Goal: Task Accomplishment & Management: Complete application form

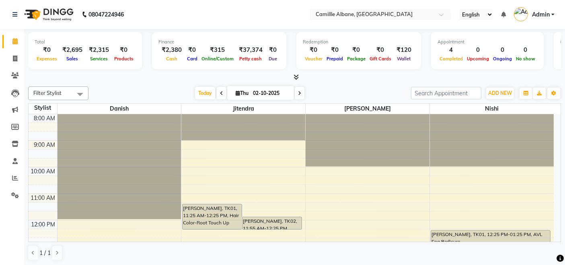
scroll to position [239, 0]
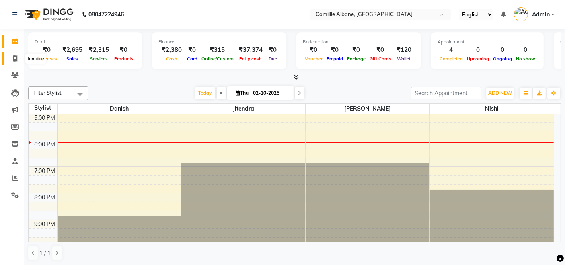
click at [14, 60] on icon at bounding box center [15, 59] width 4 height 6
select select "service"
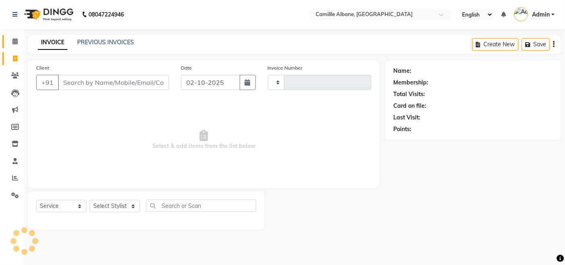
type input "1203"
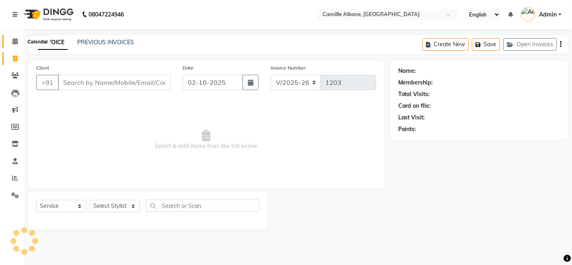
click at [16, 41] on icon at bounding box center [14, 41] width 5 height 6
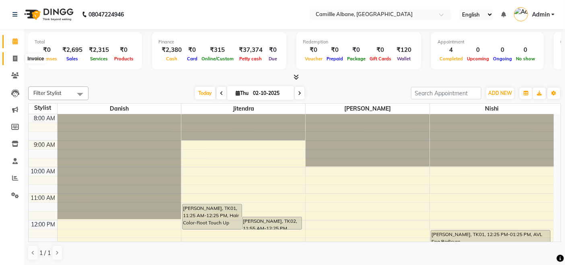
click at [15, 58] on icon at bounding box center [15, 59] width 4 height 6
select select "7025"
select select "service"
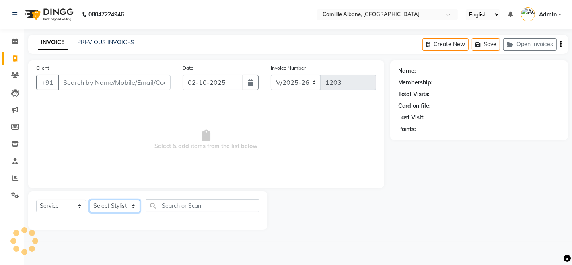
click at [123, 204] on select "Select Stylist Admin Danish Dr, Rajani Jitendra K T Ramarao Lalitha Madhu Nishi" at bounding box center [115, 206] width 50 height 12
select select "57814"
click at [90, 200] on select "Select Stylist Admin Danish Dr, Rajani Jitendra K T Ramarao Lalitha Madhu Nishi" at bounding box center [115, 206] width 50 height 12
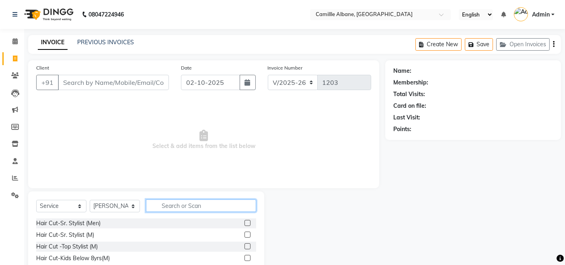
click at [195, 200] on input "text" at bounding box center [201, 206] width 110 height 12
type input "thr"
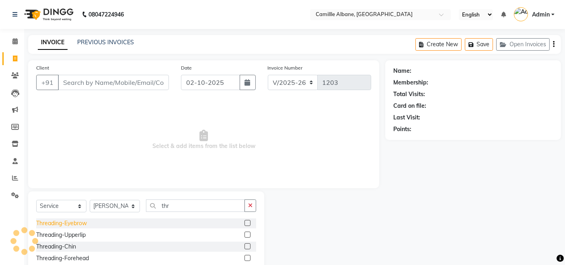
click at [78, 227] on div "Threading-Eyebrow" at bounding box center [61, 223] width 51 height 8
checkbox input "false"
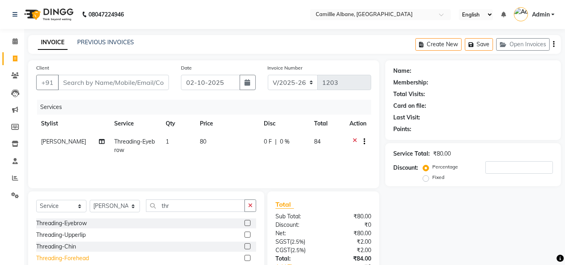
click at [86, 255] on div "Threading-Forehead" at bounding box center [62, 258] width 53 height 8
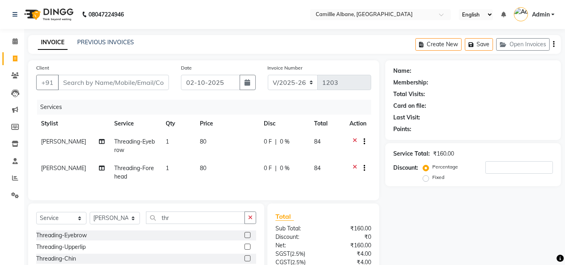
checkbox input "false"
click at [145, 76] on input "Client" at bounding box center [113, 82] width 111 height 15
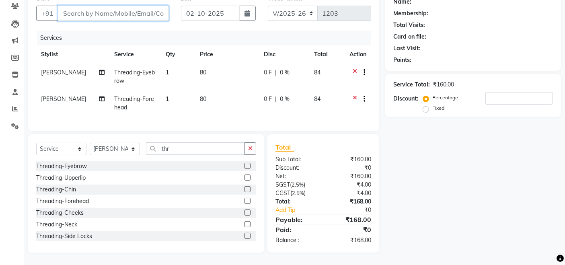
click at [97, 11] on input "Client" at bounding box center [113, 13] width 111 height 15
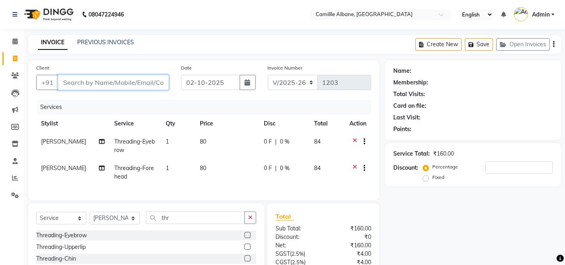
click at [102, 76] on input "Client" at bounding box center [113, 82] width 111 height 15
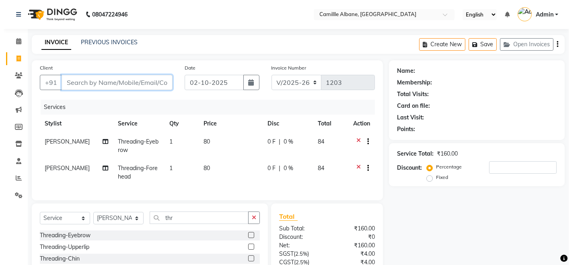
scroll to position [76, 0]
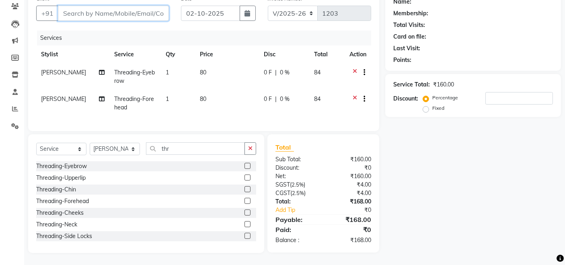
click at [156, 8] on input "Client" at bounding box center [113, 13] width 111 height 15
type input "8"
type input "0"
type input "8651141962"
click at [538, 56] on div "Points:" at bounding box center [473, 60] width 160 height 8
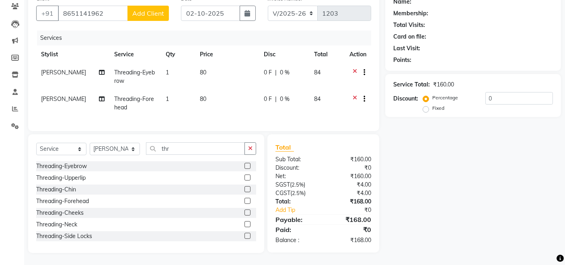
click at [158, 11] on button "Add Client" at bounding box center [148, 13] width 41 height 15
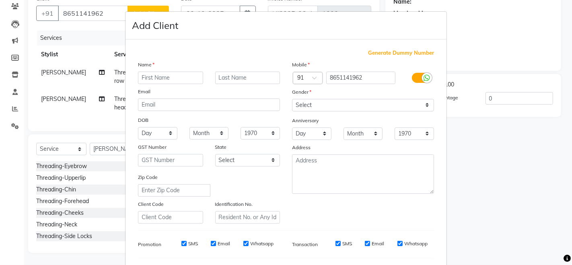
click at [178, 79] on input "text" at bounding box center [170, 78] width 65 height 12
type input "Abhishek"
click at [330, 100] on select "Select Male Female Other Prefer Not To Say" at bounding box center [363, 105] width 142 height 12
click at [292, 99] on select "Select Male Female Other Prefer Not To Say" at bounding box center [363, 105] width 142 height 12
click at [335, 105] on select "Select Male Female Other Prefer Not To Say" at bounding box center [363, 105] width 142 height 12
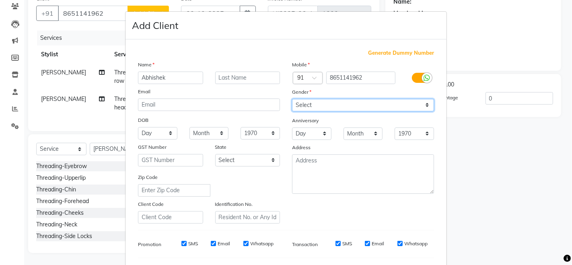
select select "male"
click at [292, 99] on select "Select Male Female Other Prefer Not To Say" at bounding box center [363, 105] width 142 height 12
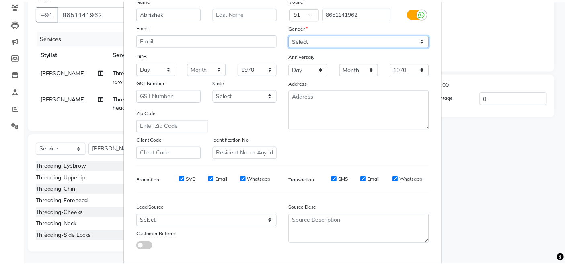
scroll to position [105, 0]
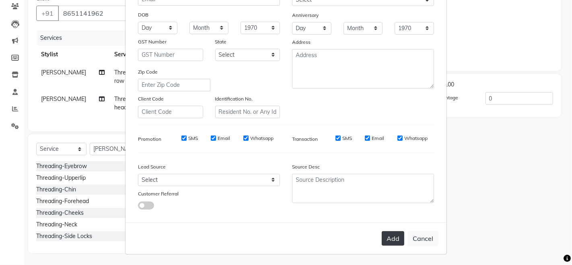
click at [383, 234] on button "Add" at bounding box center [393, 238] width 23 height 14
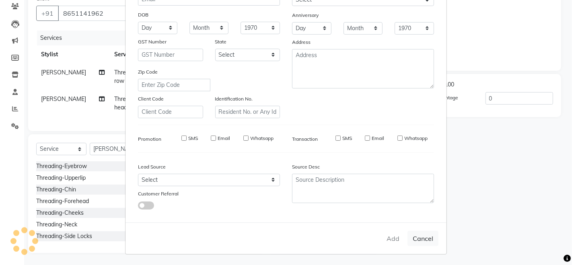
select select
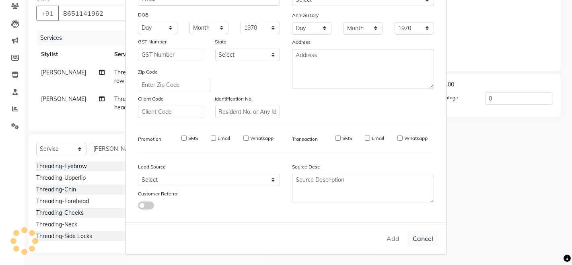
select select
checkbox input "false"
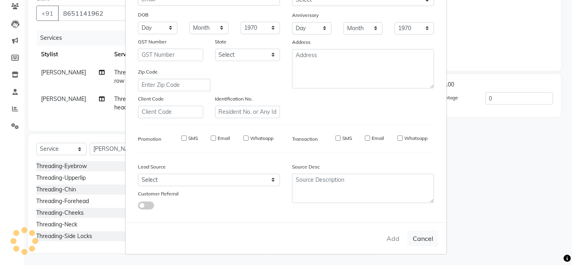
checkbox input "false"
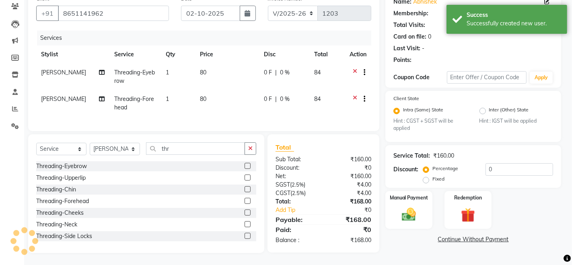
select select "1: Object"
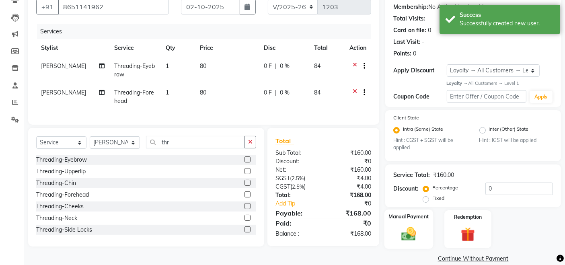
click at [416, 240] on img at bounding box center [409, 234] width 24 height 17
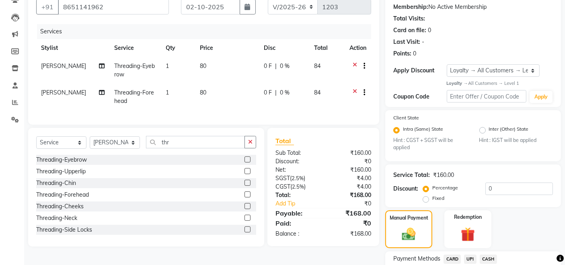
scroll to position [138, 0]
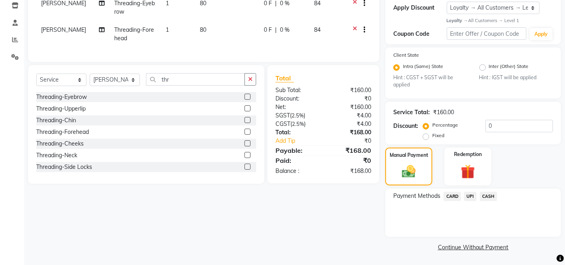
click at [472, 197] on span "UPI" at bounding box center [470, 196] width 12 height 9
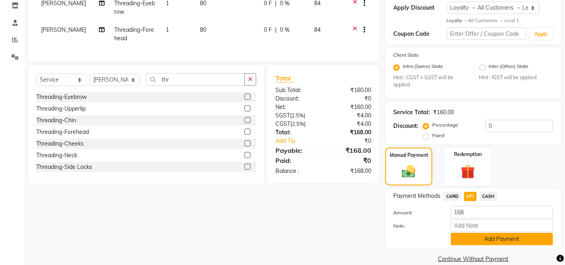
click at [519, 240] on button "Add Payment" at bounding box center [502, 239] width 102 height 12
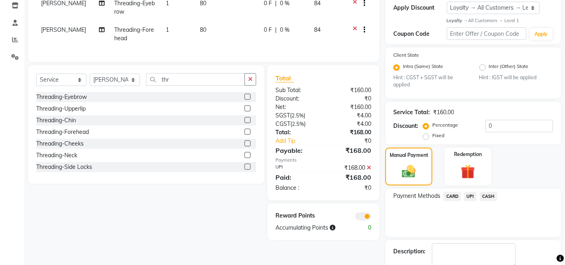
scroll to position [183, 0]
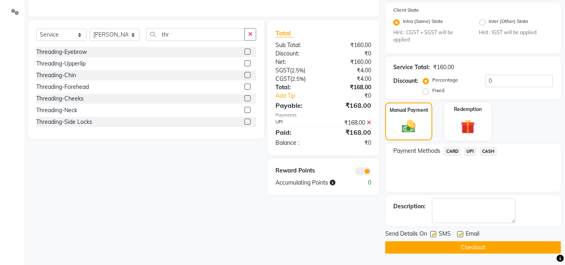
click at [506, 251] on button "Checkout" at bounding box center [473, 247] width 176 height 12
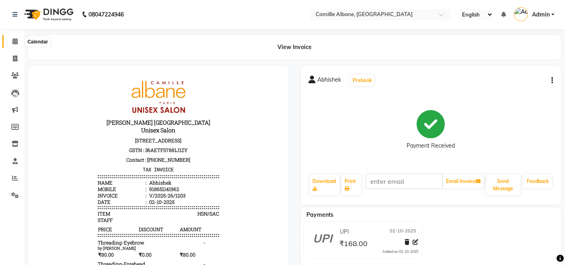
click at [14, 41] on icon at bounding box center [14, 41] width 5 height 6
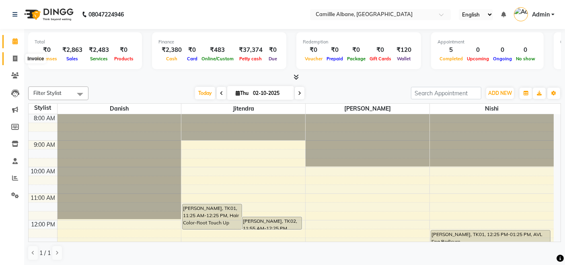
click at [18, 61] on span at bounding box center [15, 58] width 14 height 9
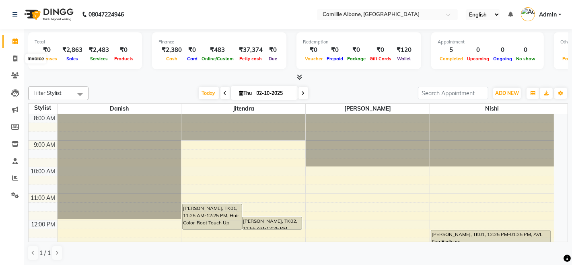
select select "service"
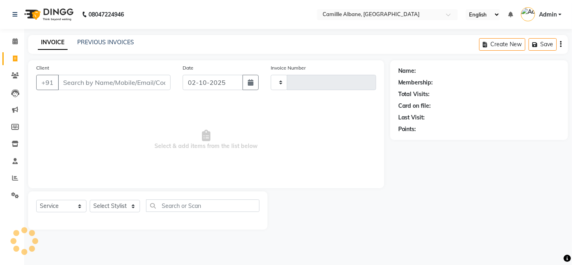
type input "1204"
select select "7025"
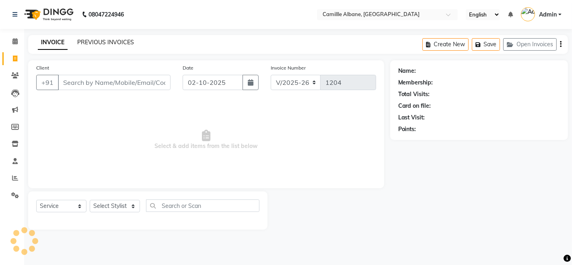
click at [108, 43] on link "PREVIOUS INVOICES" at bounding box center [105, 42] width 57 height 7
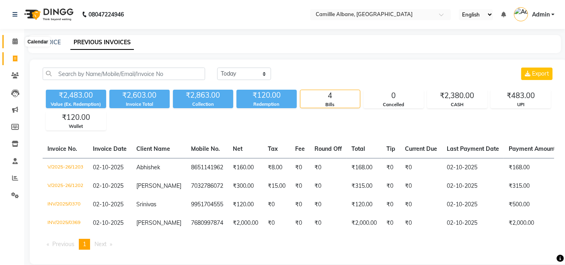
click at [15, 38] on icon at bounding box center [14, 41] width 5 height 6
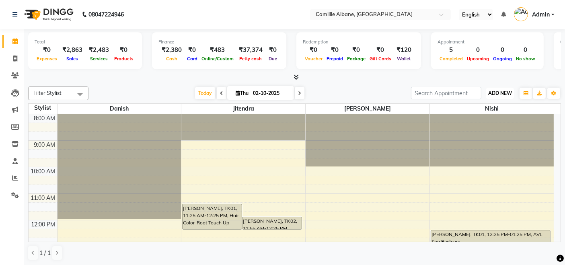
click at [496, 89] on button "ADD NEW Toggle Dropdown" at bounding box center [500, 93] width 28 height 11
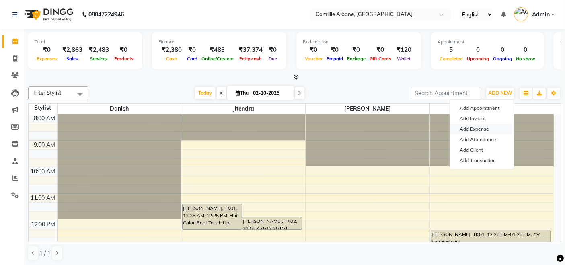
click at [477, 132] on link "Add Expense" at bounding box center [482, 129] width 64 height 10
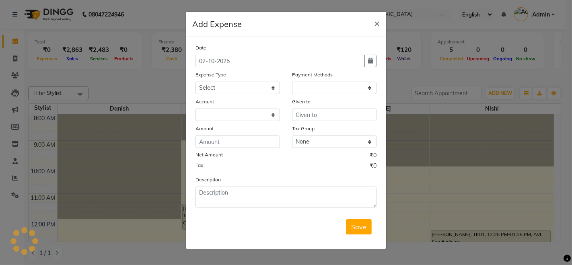
select select "1"
select select "6086"
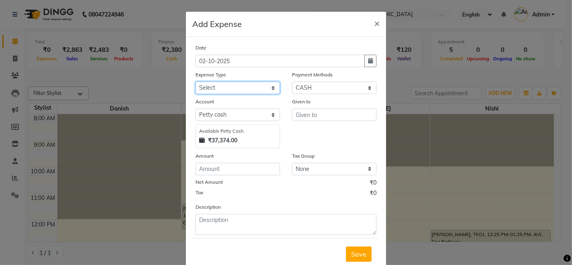
click at [253, 90] on select "Select Advance Salary Cash Adjustment as per DSR Client Snacks Equipment Fuel H…" at bounding box center [238, 88] width 84 height 12
select select "17575"
click at [196, 82] on select "Select Advance Salary Cash Adjustment as per DSR Client Snacks Equipment Fuel H…" at bounding box center [238, 88] width 84 height 12
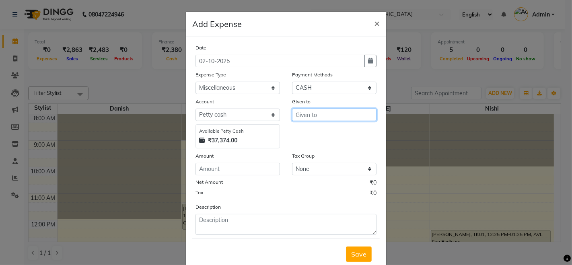
click at [331, 114] on input "text" at bounding box center [334, 115] width 84 height 12
type input "K T Ramarao"
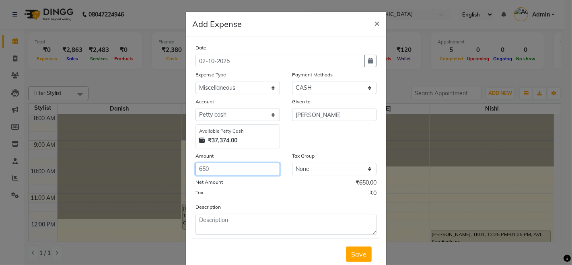
type input "650"
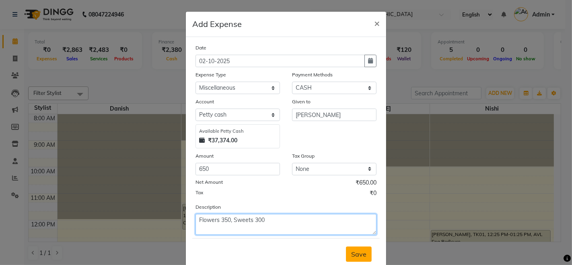
type textarea "Flowers 350, Sweets 300"
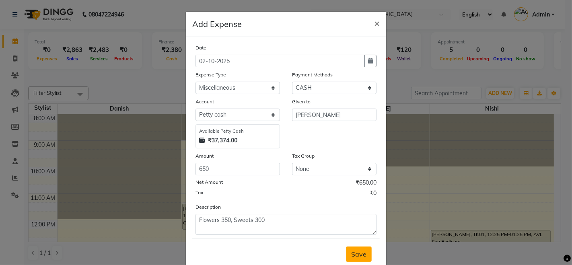
click at [354, 252] on span "Save" at bounding box center [358, 254] width 15 height 8
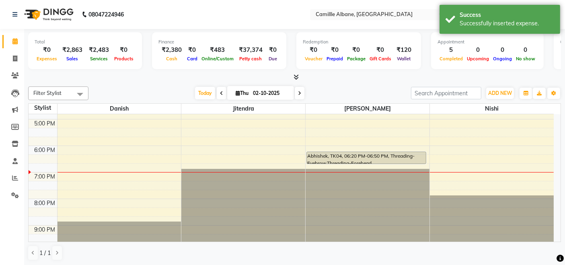
scroll to position [239, 0]
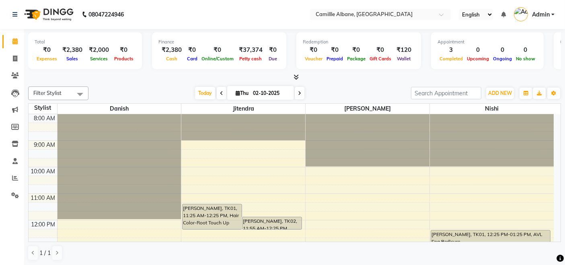
scroll to position [149, 0]
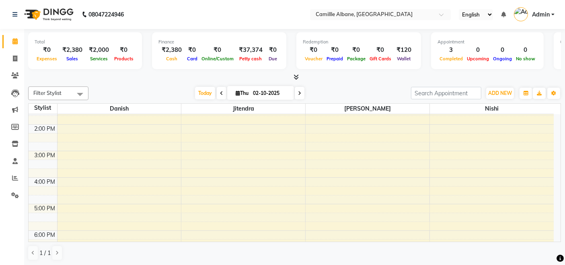
click at [299, 76] on icon at bounding box center [296, 77] width 5 height 6
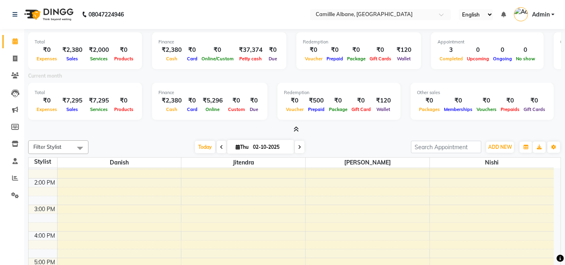
click at [298, 130] on icon at bounding box center [296, 129] width 5 height 6
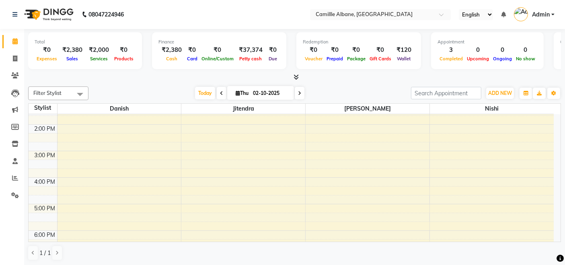
click at [330, 80] on div at bounding box center [294, 77] width 533 height 8
